Goal: Task Accomplishment & Management: Use online tool/utility

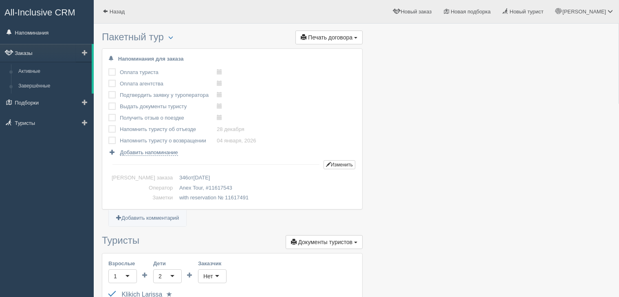
click at [36, 51] on link "Заказы" at bounding box center [46, 53] width 92 height 18
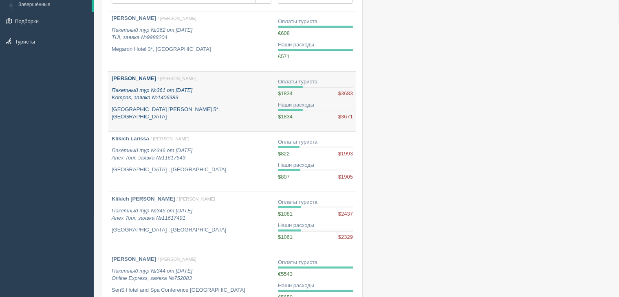
scroll to position [122, 0]
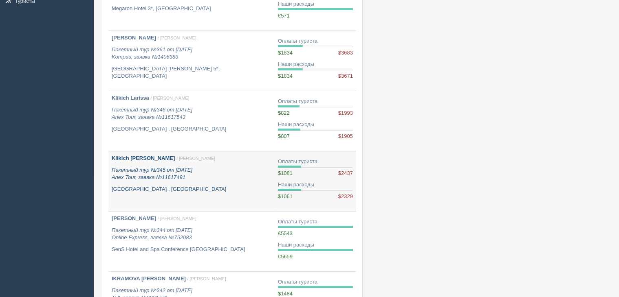
click at [142, 155] on b "Klikich [PERSON_NAME]" at bounding box center [143, 158] width 63 height 6
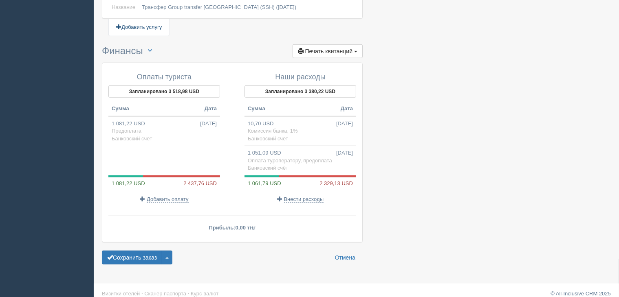
scroll to position [789, 0]
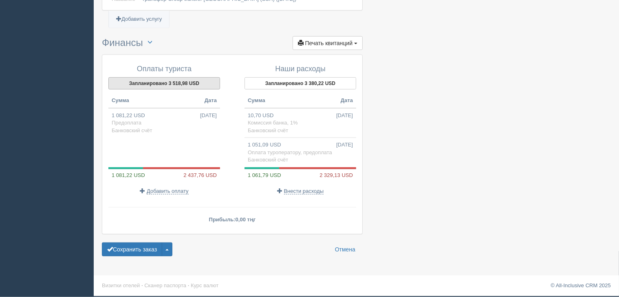
click at [158, 84] on button "Запланировано 3 518,98 USD" at bounding box center [164, 83] width 112 height 12
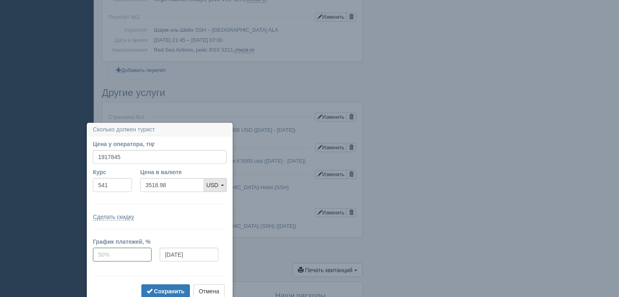
scroll to position [638, 0]
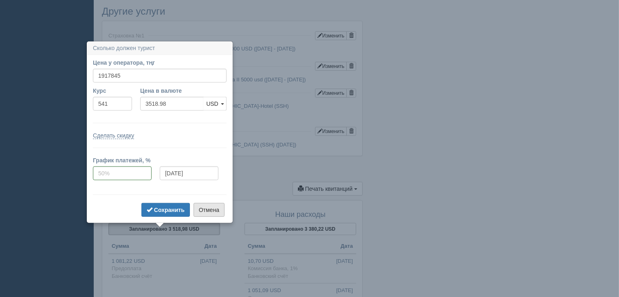
click at [211, 210] on button "Отмена" at bounding box center [208, 210] width 31 height 14
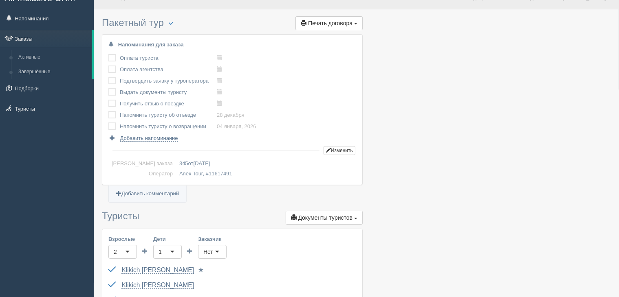
scroll to position [0, 0]
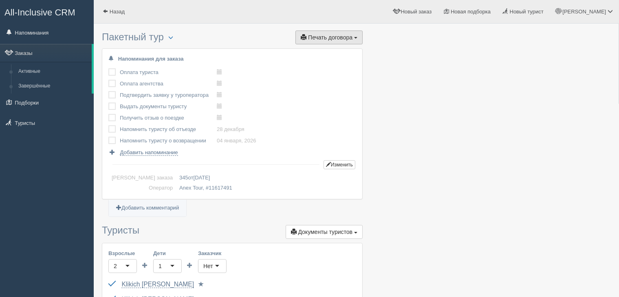
click at [344, 39] on span "Печать договора" at bounding box center [330, 37] width 44 height 7
click at [323, 51] on link "Стандартный договор" at bounding box center [313, 52] width 99 height 13
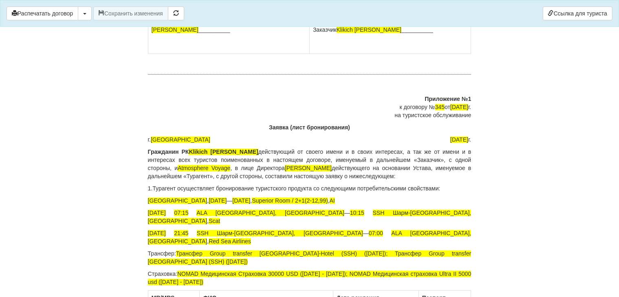
scroll to position [1886, 0]
